Goal: Check status: Check status

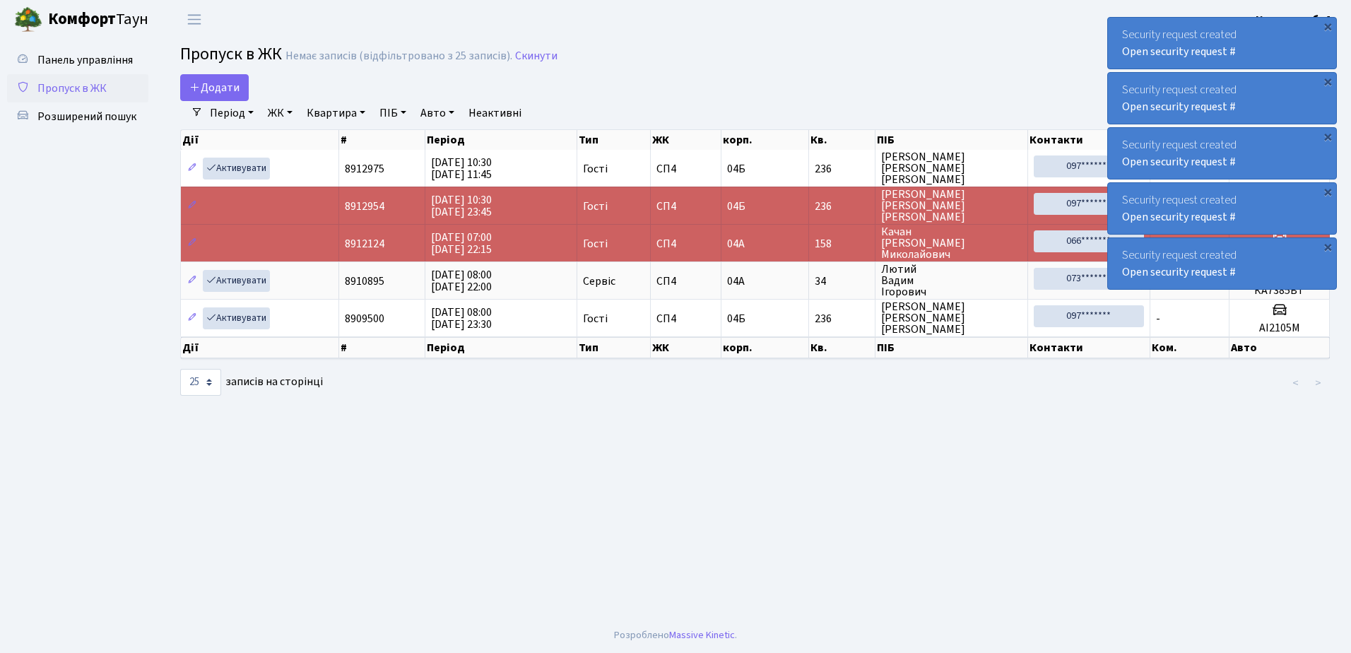
select select "25"
click at [1329, 23] on div "×" at bounding box center [1328, 26] width 14 height 14
click at [1327, 23] on div "×" at bounding box center [1328, 26] width 14 height 14
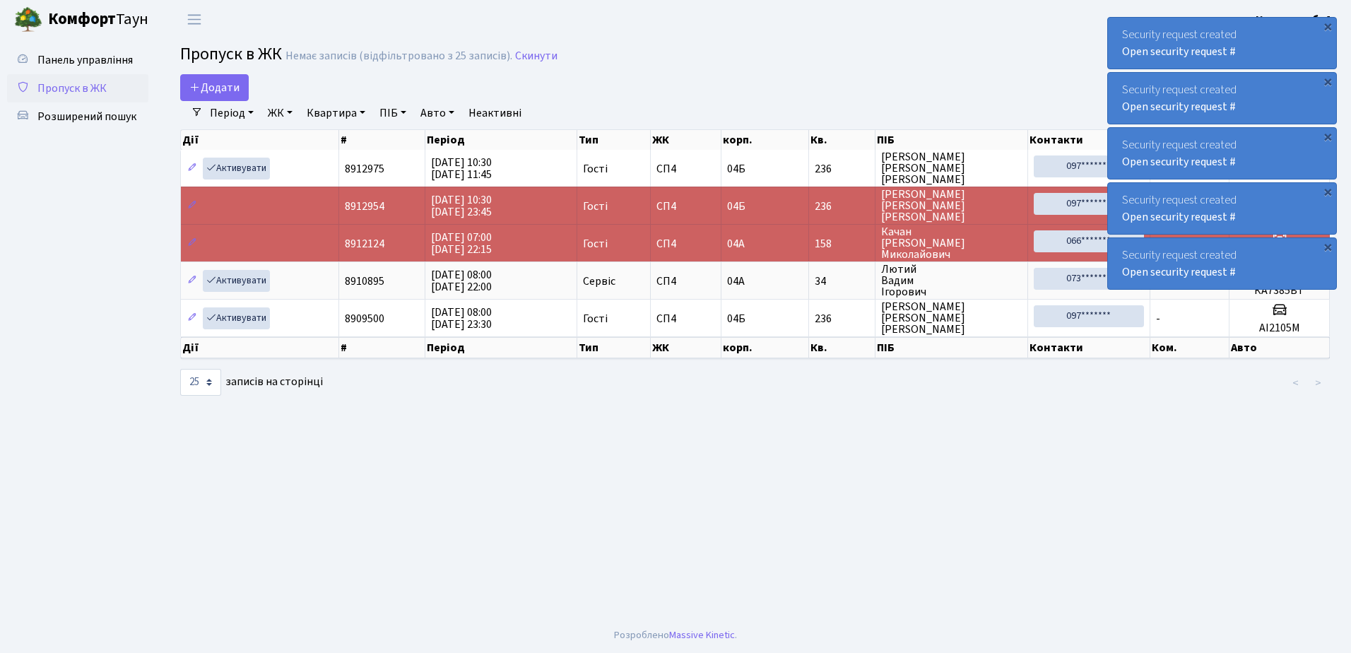
click at [1327, 23] on div "×" at bounding box center [1328, 26] width 14 height 14
click at [1327, 22] on div "×" at bounding box center [1328, 26] width 14 height 14
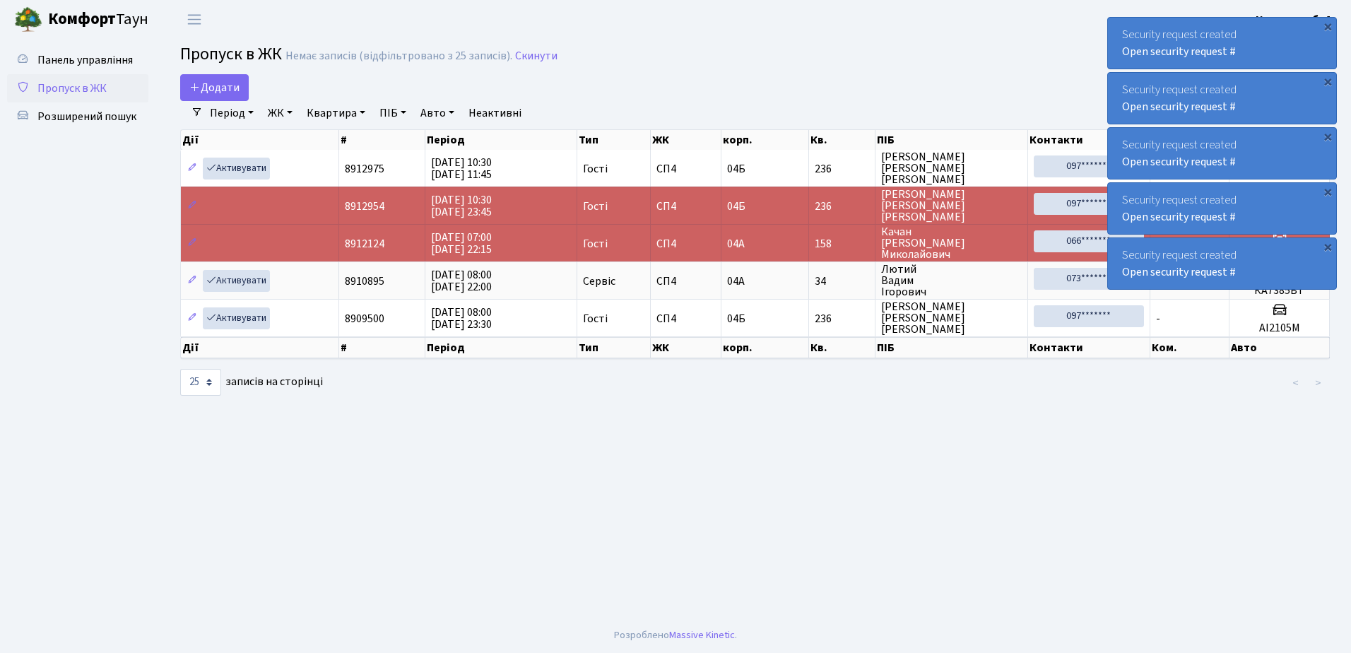
click at [1327, 22] on div "×" at bounding box center [1328, 26] width 14 height 14
click at [1327, 21] on div "×" at bounding box center [1328, 26] width 14 height 14
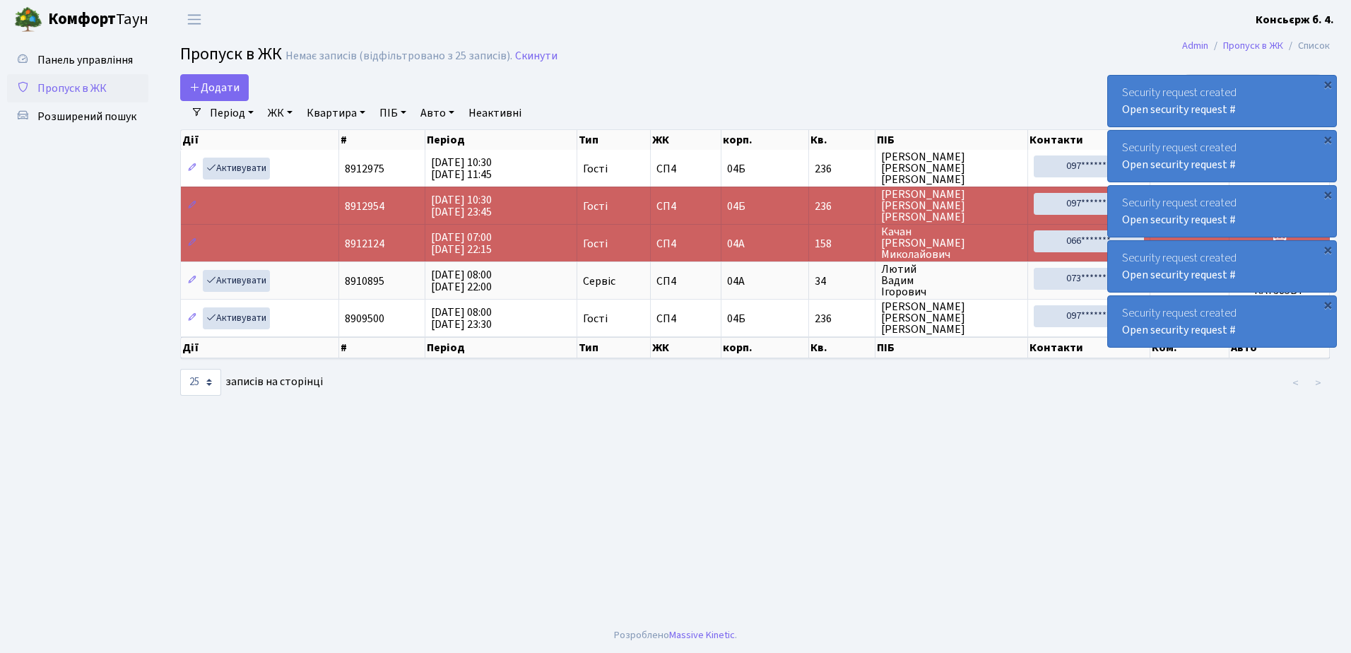
click at [1327, 77] on div "×" at bounding box center [1328, 84] width 14 height 14
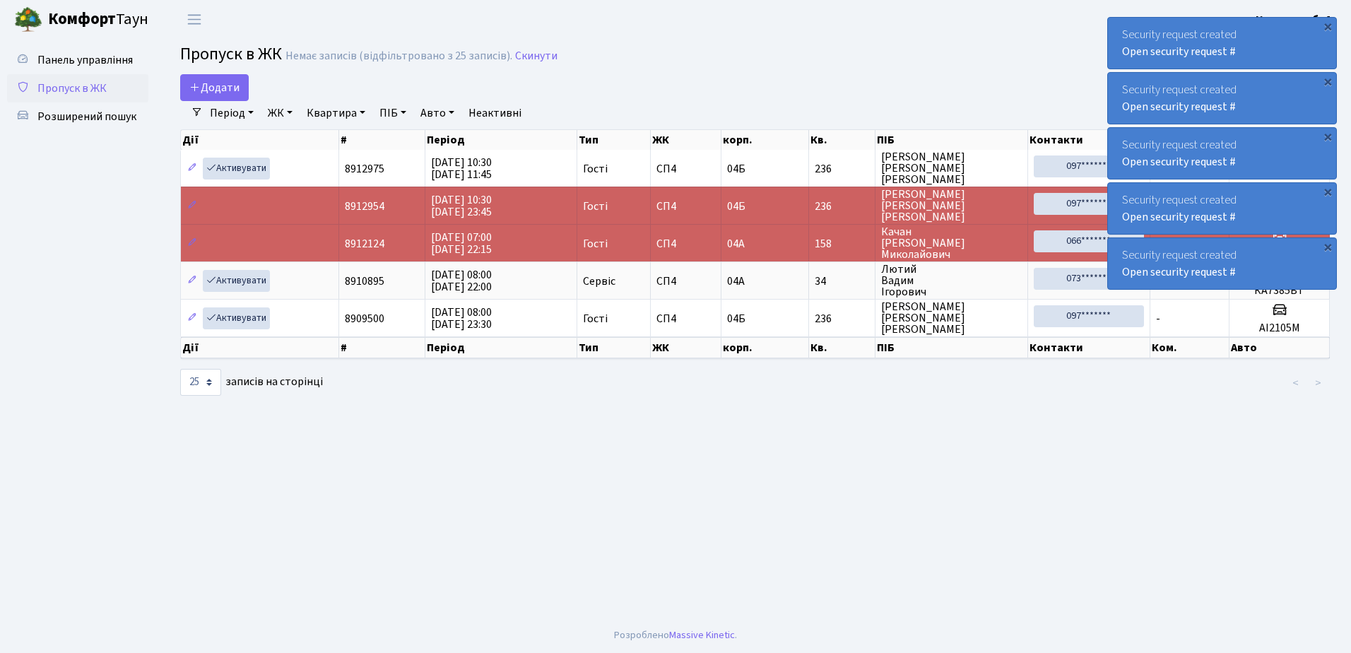
click at [1327, 21] on div "×" at bounding box center [1328, 26] width 14 height 14
click at [1326, 21] on div "×" at bounding box center [1328, 26] width 14 height 14
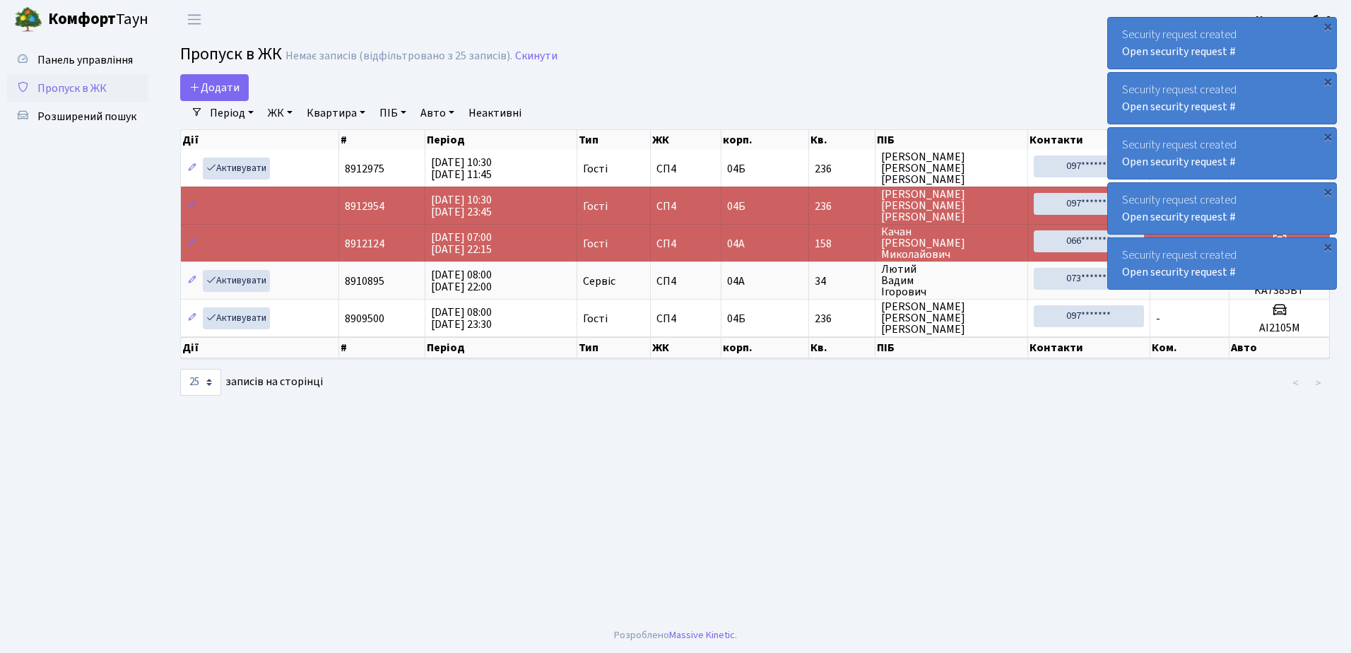
click at [1326, 21] on div "×" at bounding box center [1328, 26] width 14 height 14
click at [1325, 23] on div "×" at bounding box center [1328, 26] width 14 height 14
click at [1325, 23] on div "Security request created Open security request # × Security request created Ope…" at bounding box center [1223, 153] width 230 height 278
click at [1325, 23] on div "×" at bounding box center [1328, 26] width 14 height 14
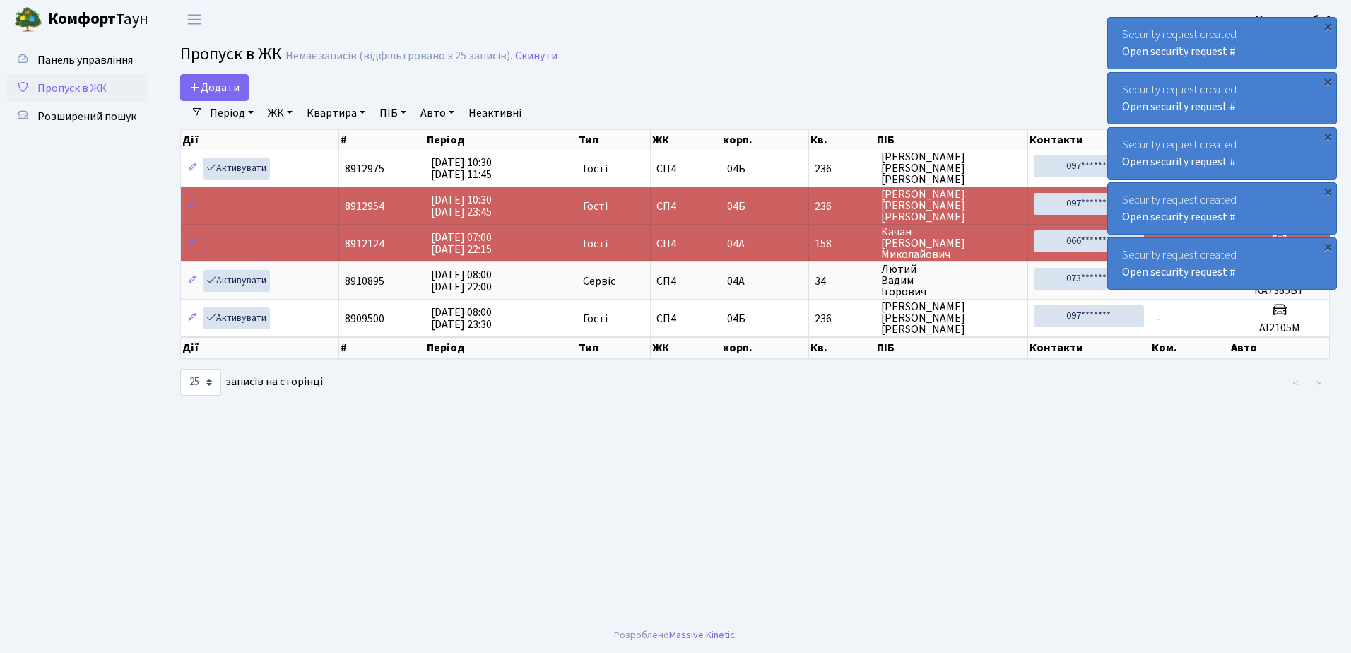
click at [1325, 23] on div "×" at bounding box center [1328, 26] width 14 height 14
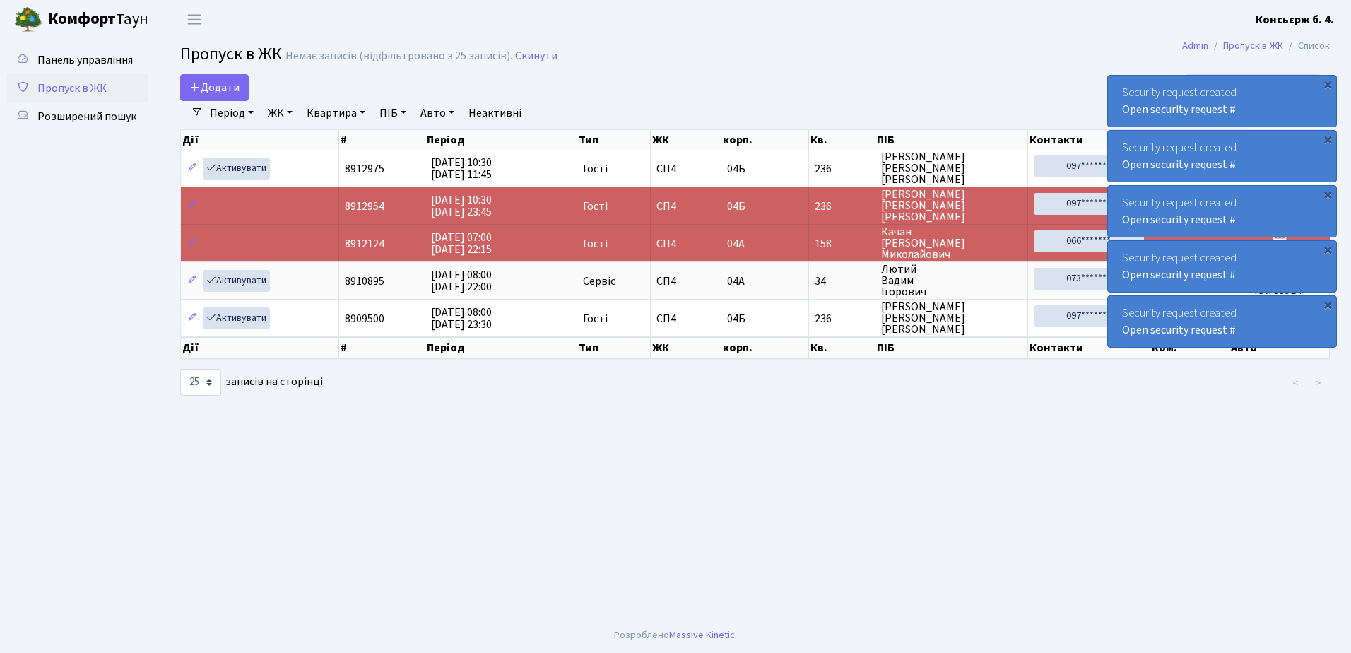
click at [1325, 23] on div "Security request created Open security request # × Security request created Ope…" at bounding box center [1223, 182] width 230 height 336
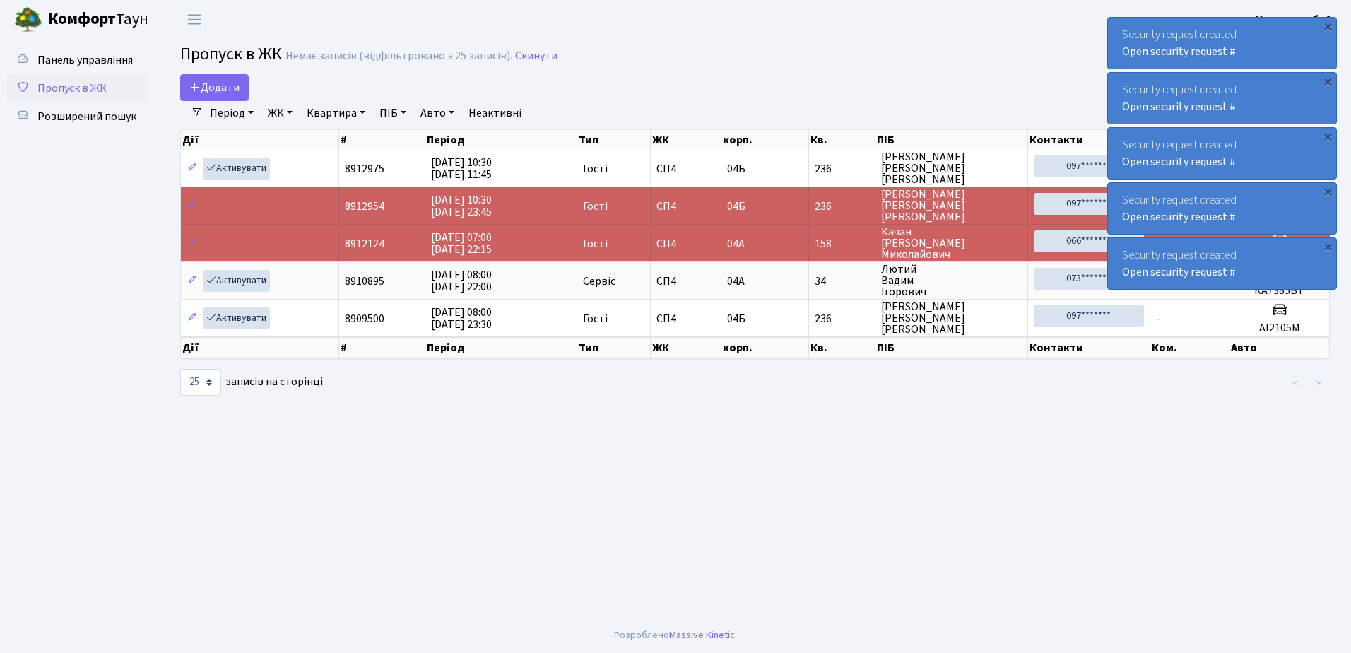
click at [1325, 23] on div "×" at bounding box center [1328, 26] width 14 height 14
click at [1327, 24] on div "×" at bounding box center [1328, 26] width 14 height 14
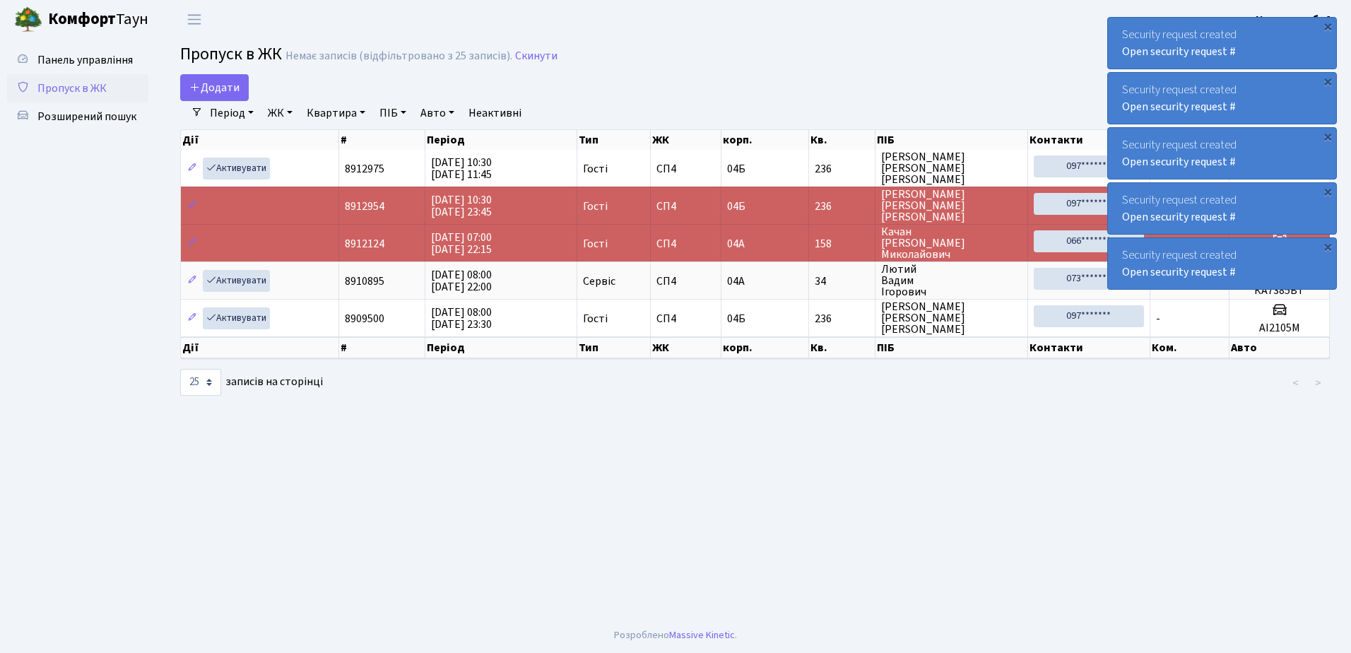
click at [1327, 24] on div "×" at bounding box center [1328, 26] width 14 height 14
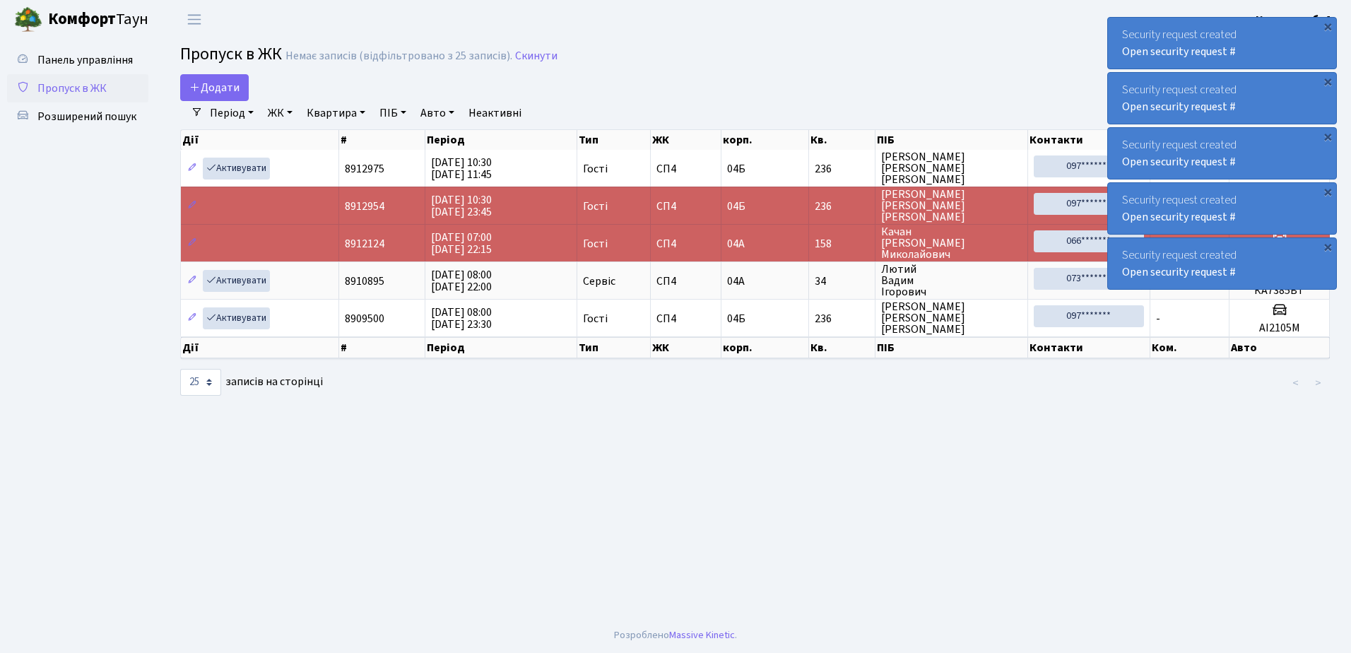
click at [1327, 24] on div "×" at bounding box center [1328, 26] width 14 height 14
click at [1260, 30] on div "Security request created Open security request #" at bounding box center [1222, 43] width 228 height 51
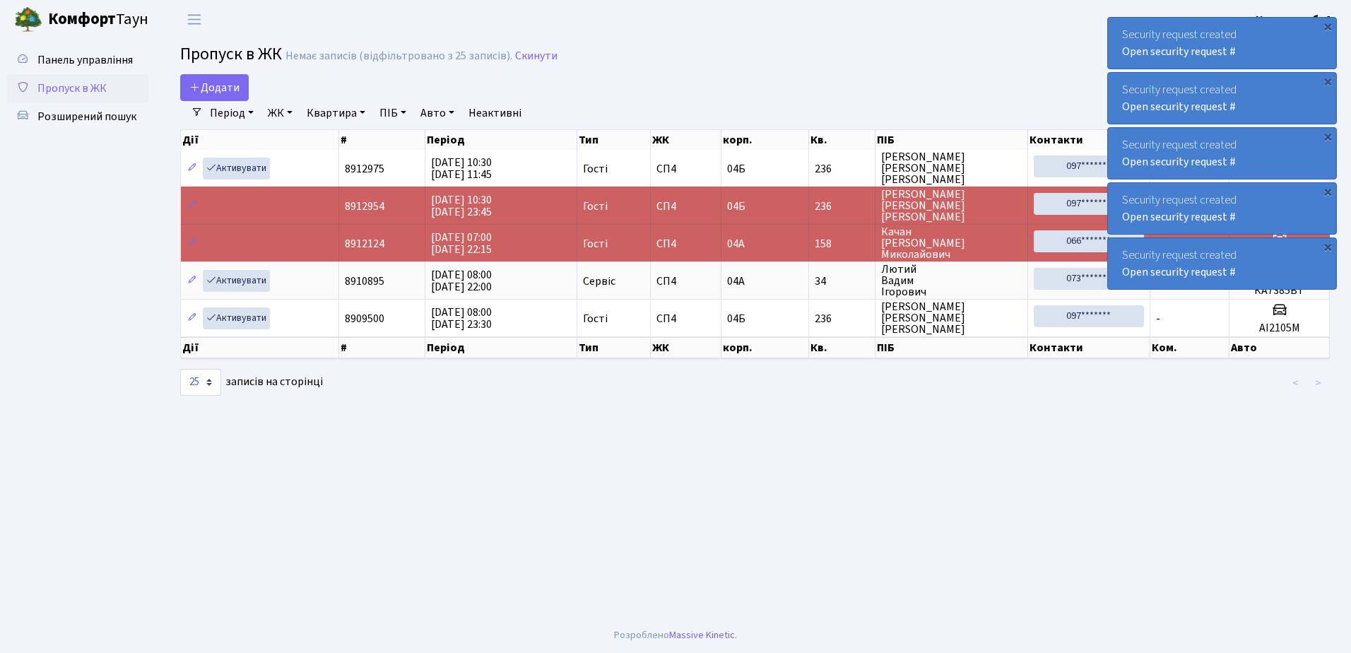
click at [1260, 30] on div "Security request created Open security request #" at bounding box center [1222, 43] width 228 height 51
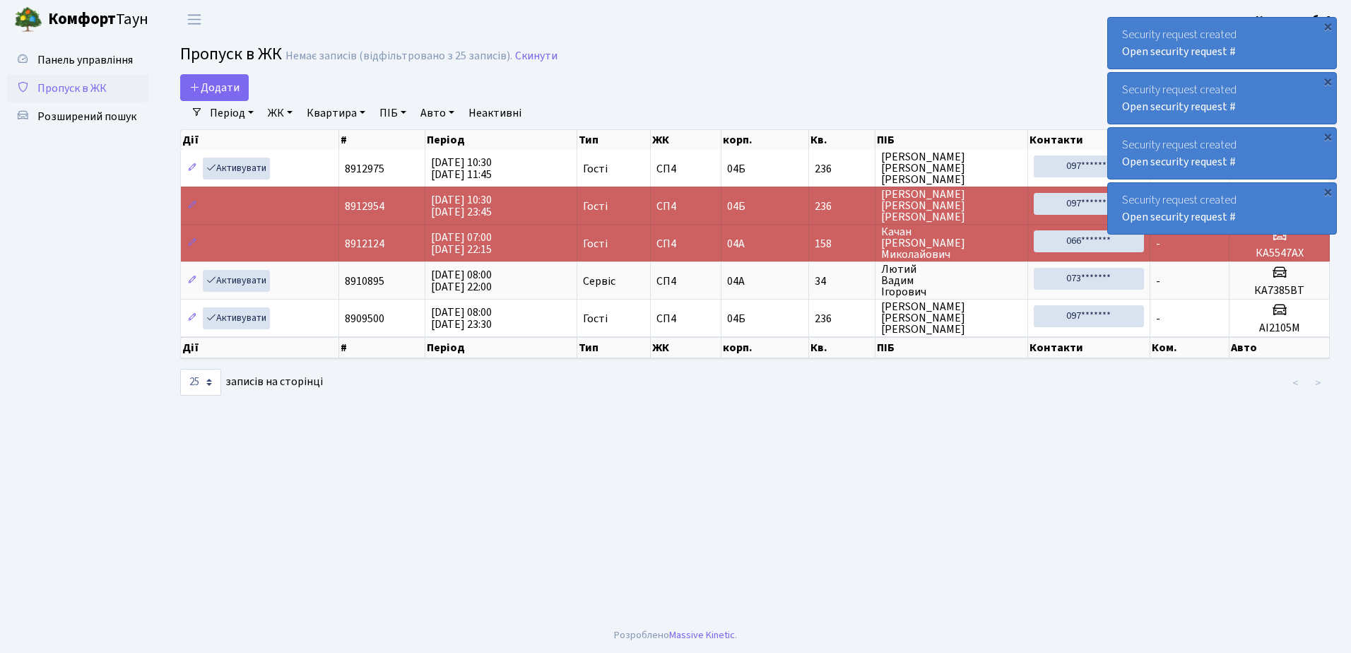
click at [1259, 30] on div "Security request created Open security request #" at bounding box center [1222, 43] width 228 height 51
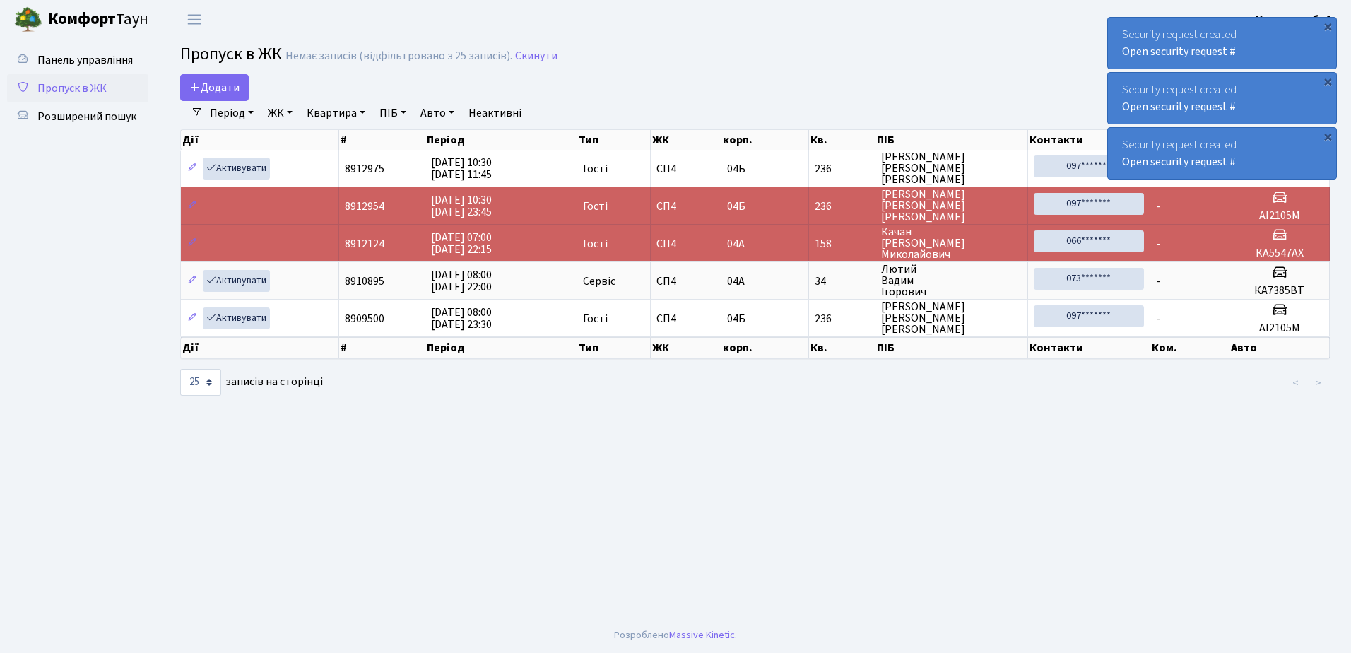
click at [1259, 30] on div "Security request created Open security request #" at bounding box center [1222, 43] width 228 height 51
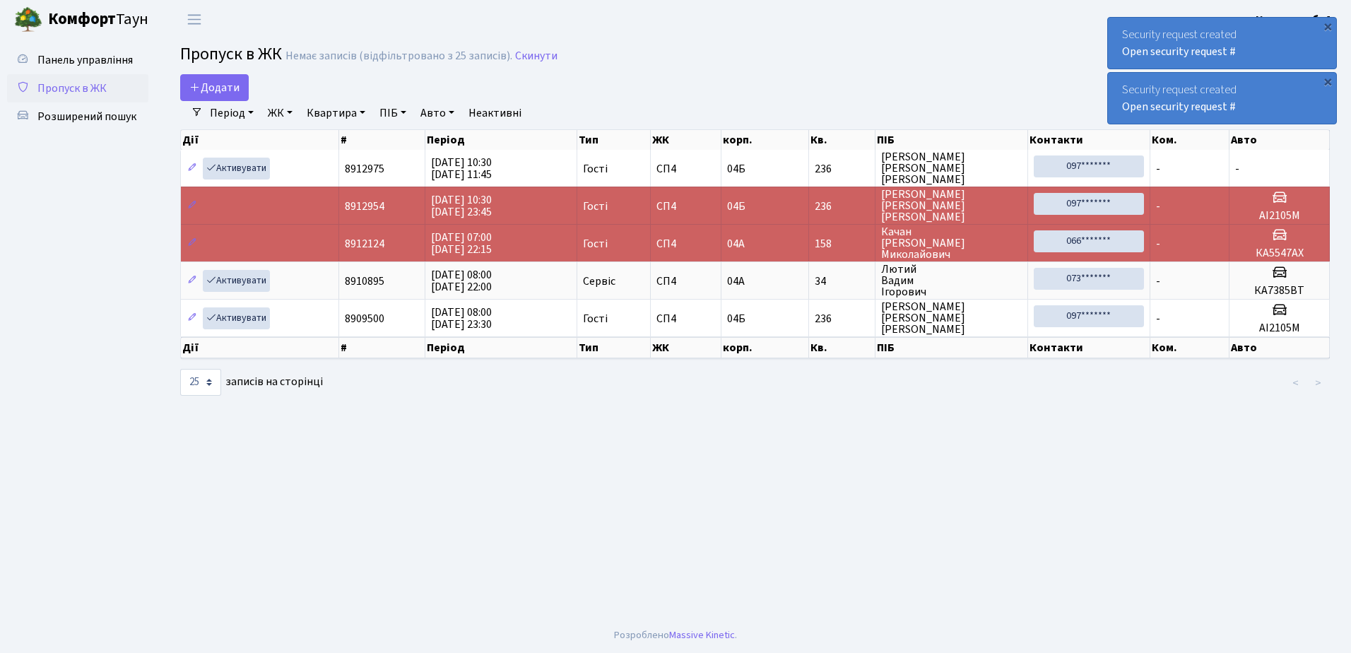
click at [1259, 30] on div "Security request created Open security request #" at bounding box center [1222, 43] width 228 height 51
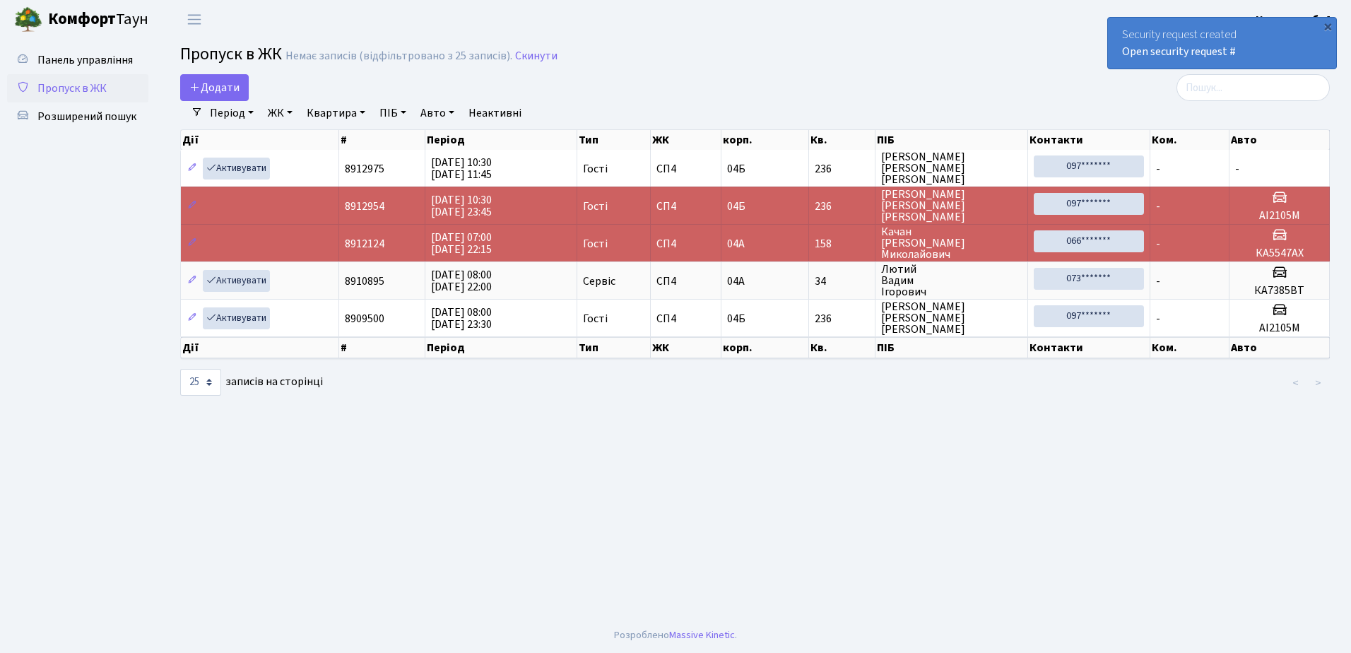
click at [1261, 30] on div "Security request created Open security request #" at bounding box center [1222, 43] width 228 height 51
